Goal: Information Seeking & Learning: Understand process/instructions

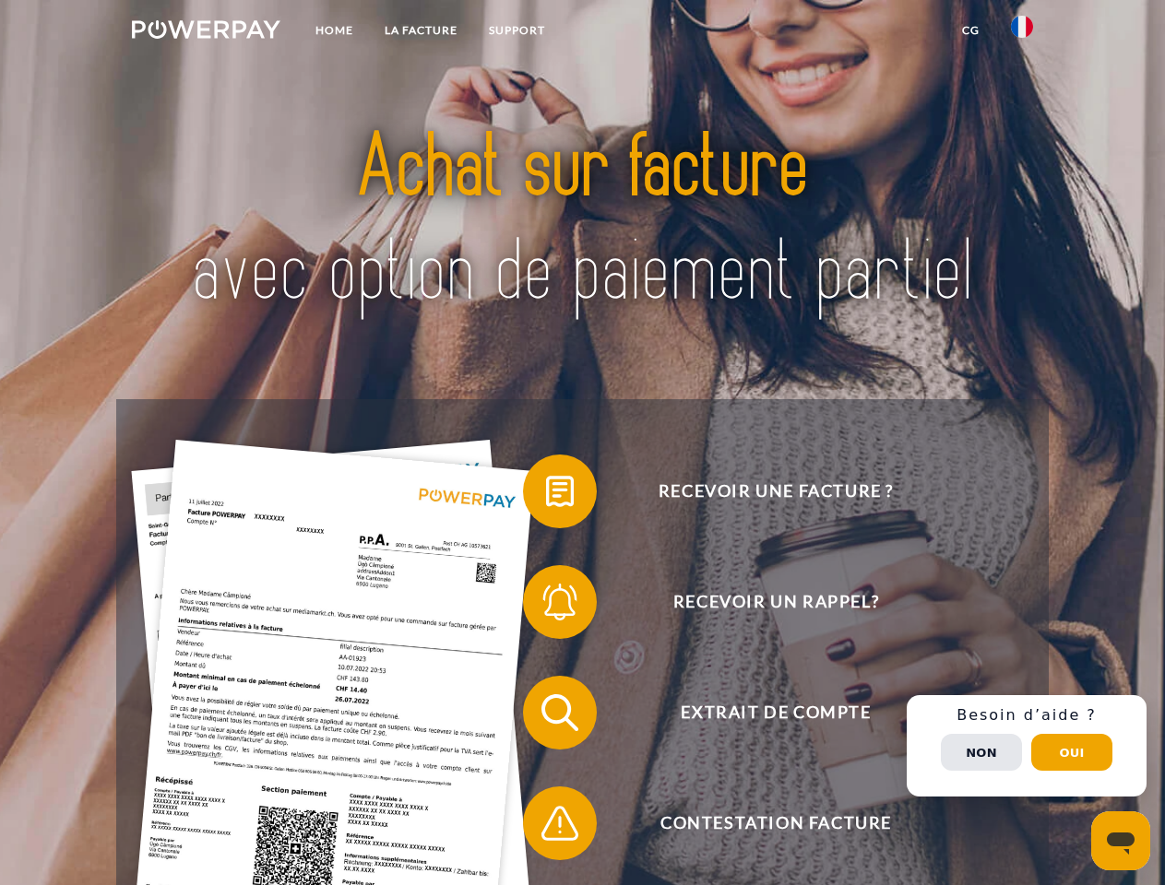
click at [206, 32] on img at bounding box center [206, 29] width 148 height 18
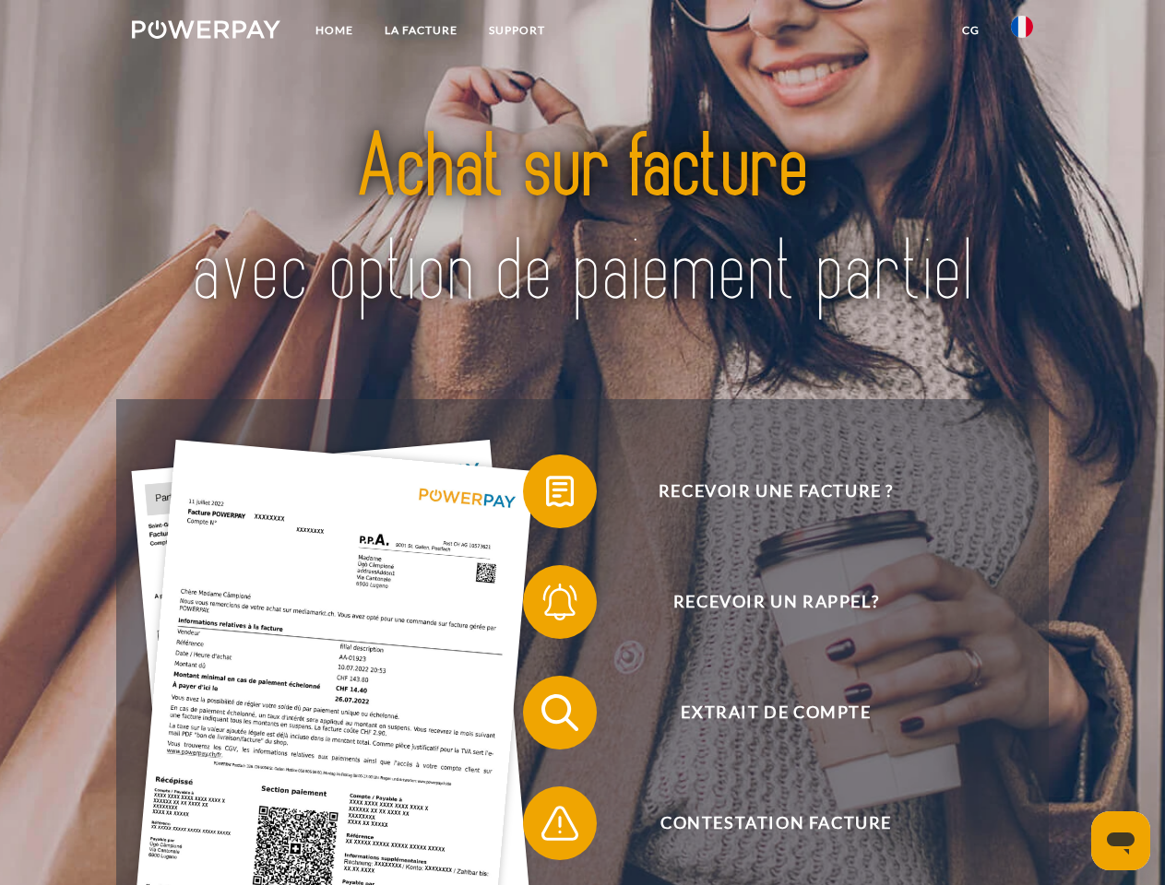
click at [1022, 32] on img at bounding box center [1022, 27] width 22 height 22
click at [970, 30] on link "CG" at bounding box center [970, 30] width 49 height 33
click at [546, 495] on span at bounding box center [532, 491] width 92 height 92
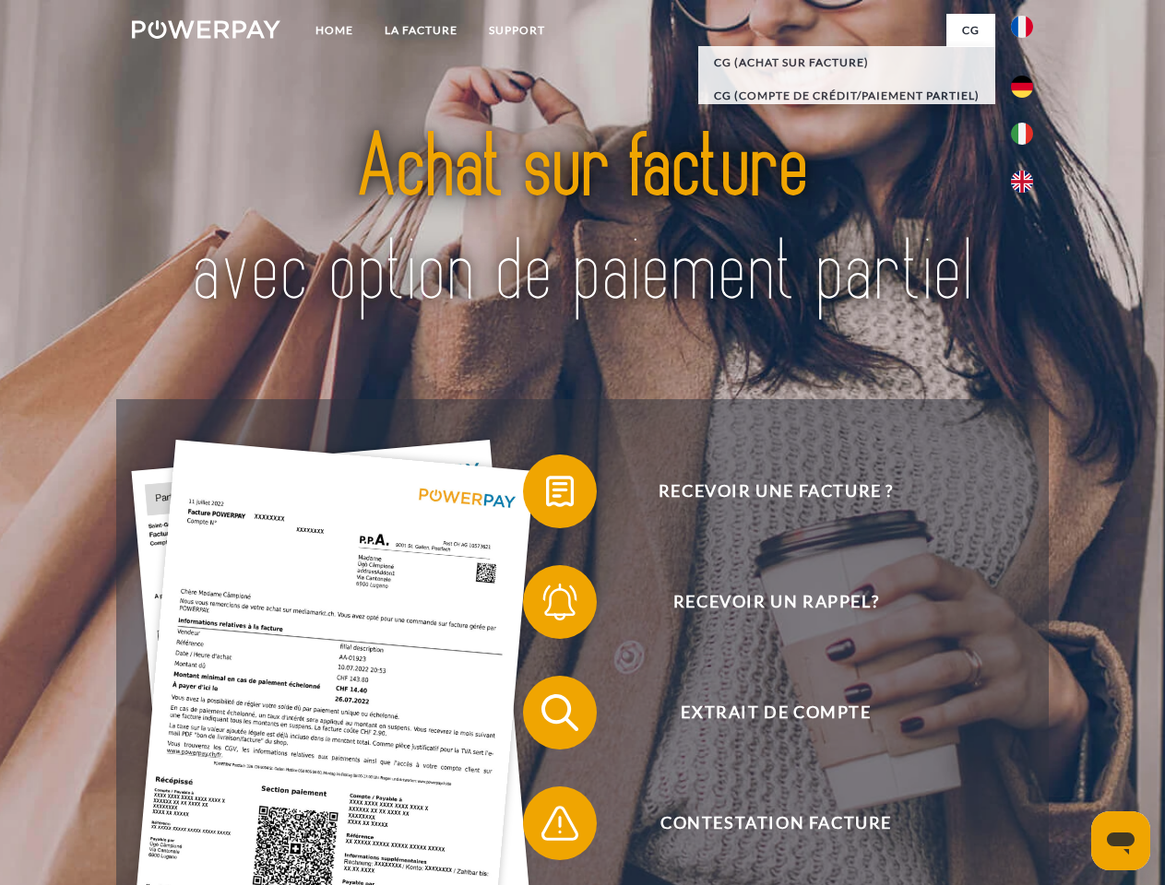
click at [546, 606] on span at bounding box center [532, 602] width 92 height 92
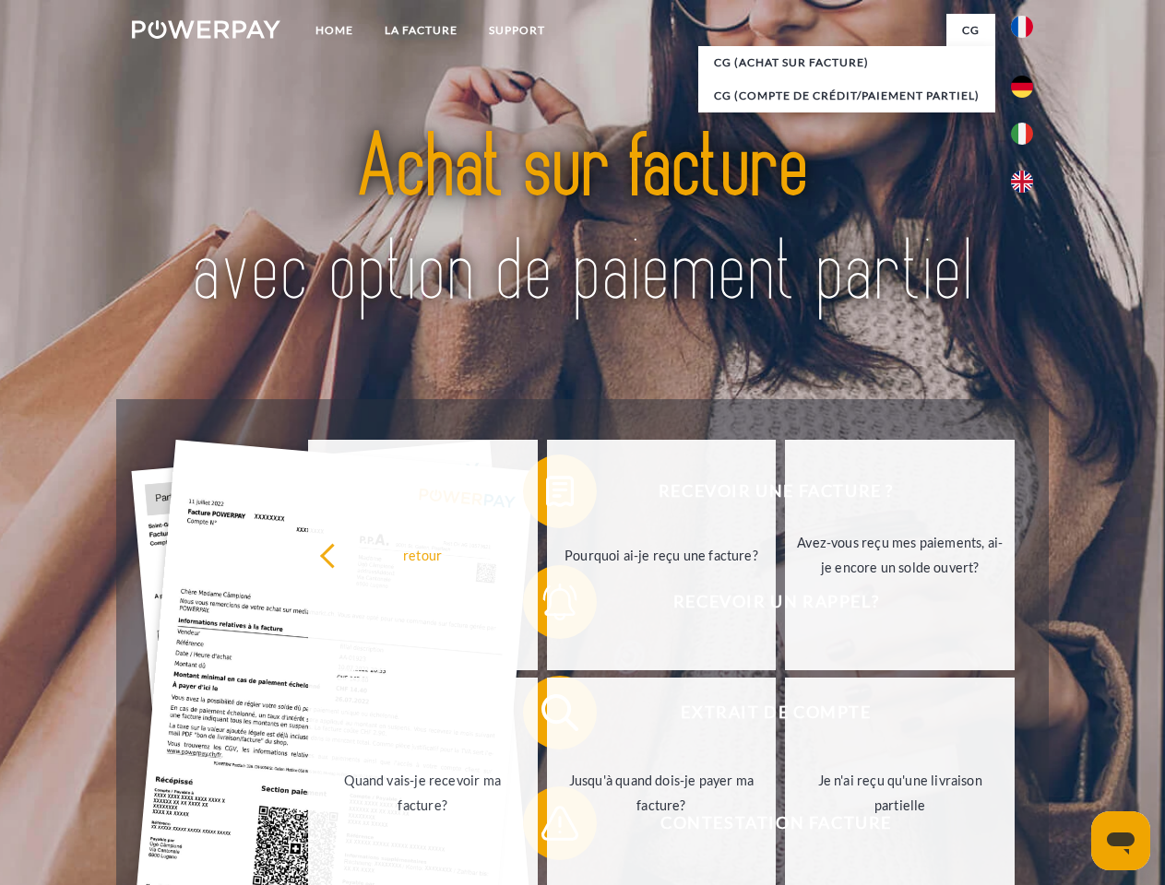
click at [547, 717] on link "Jusqu'à quand dois-je payer ma facture?" at bounding box center [662, 793] width 230 height 231
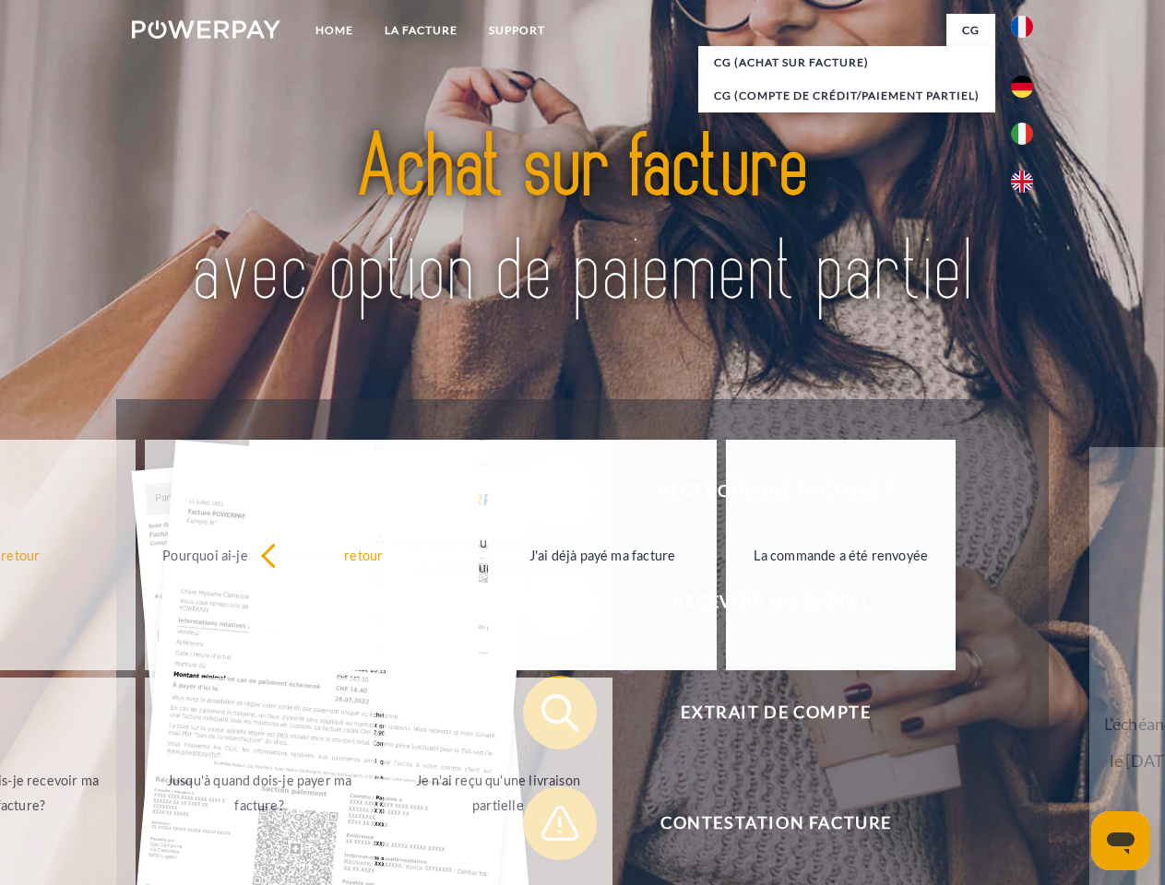
click at [546, 827] on span at bounding box center [532, 823] width 92 height 92
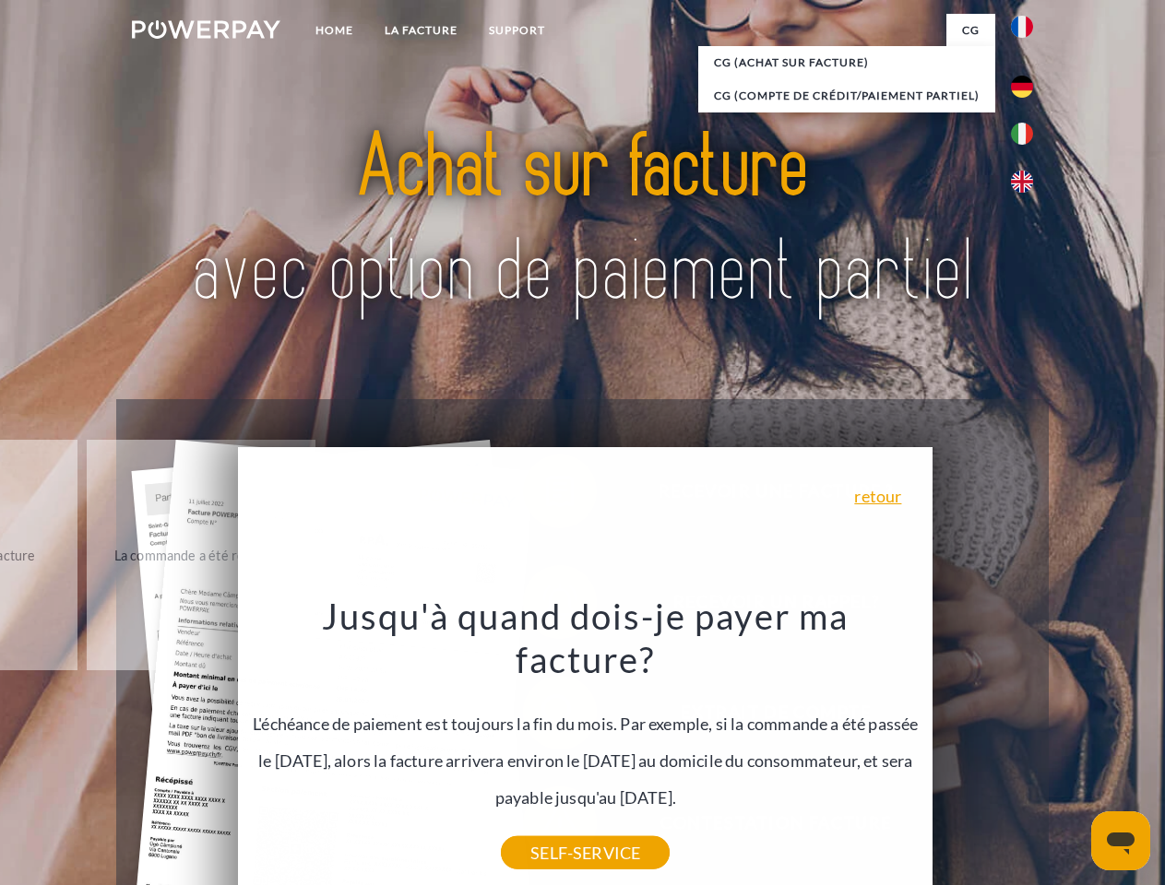
click at [1026, 746] on div "Recevoir une facture ? Recevoir un rappel? Extrait de compte retour" at bounding box center [581, 768] width 931 height 738
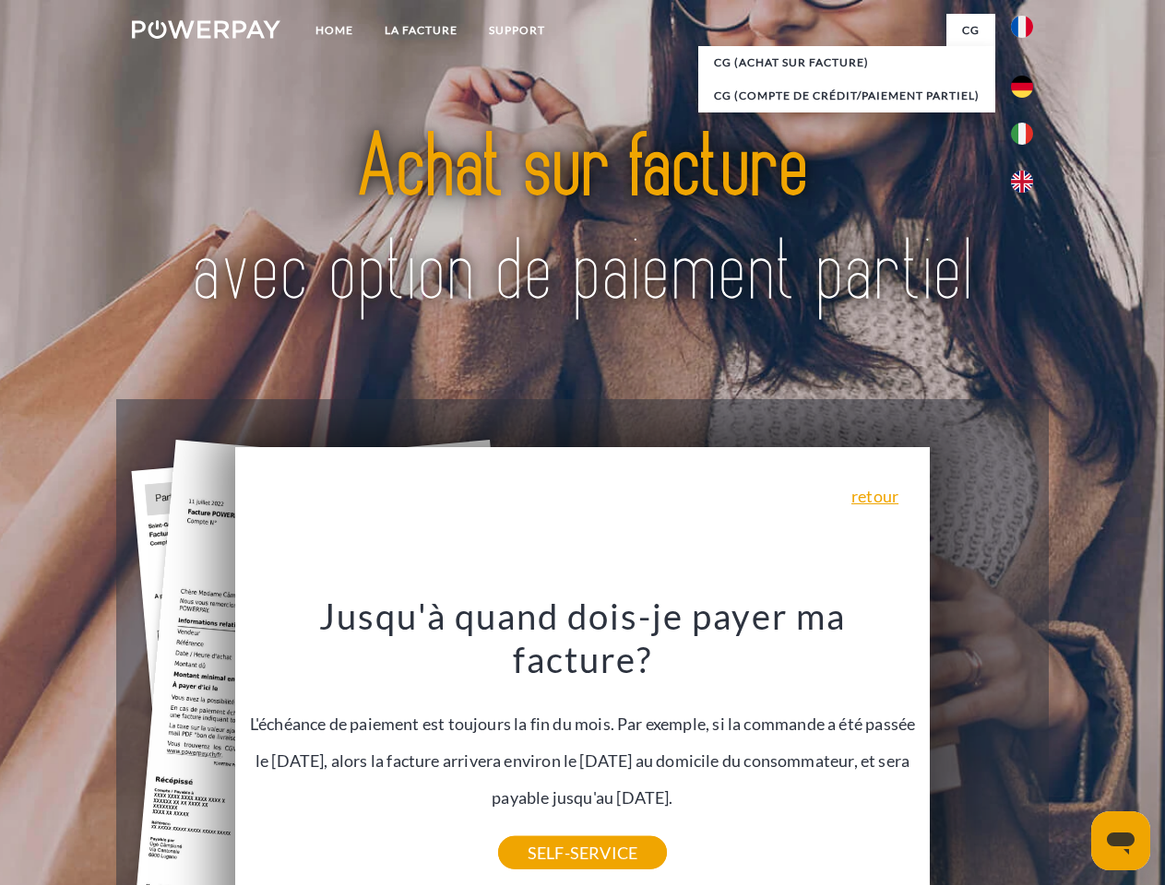
click at [981, 750] on span "Extrait de compte" at bounding box center [776, 713] width 452 height 74
click at [1072, 753] on header "Home LA FACTURE Support" at bounding box center [582, 637] width 1165 height 1274
